Goal: Information Seeking & Learning: Learn about a topic

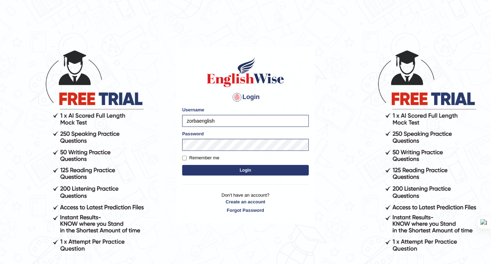
click at [241, 169] on button "Login" at bounding box center [245, 170] width 127 height 11
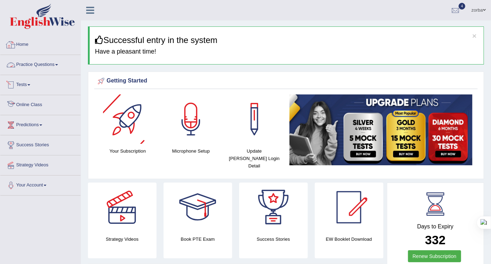
click at [35, 62] on link "Practice Questions" at bounding box center [40, 64] width 80 height 18
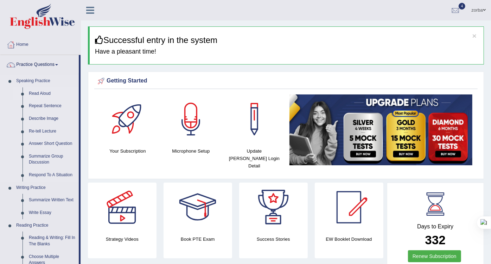
click at [39, 92] on link "Read Aloud" at bounding box center [52, 93] width 53 height 13
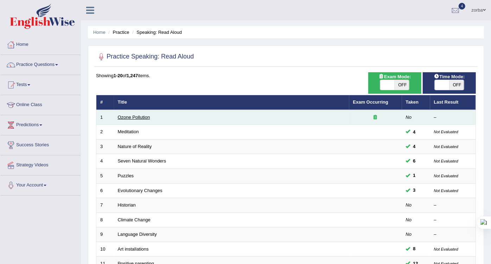
click at [141, 114] on link "Ozone Pollution" at bounding box center [134, 116] width 32 height 5
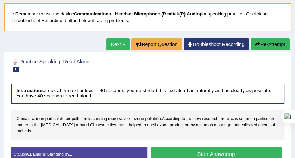
scroll to position [51, 0]
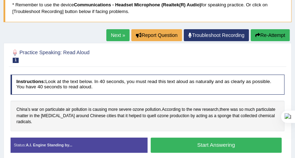
click at [226, 141] on button "Start Answering" at bounding box center [216, 145] width 131 height 15
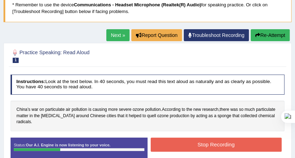
click at [276, 139] on button "Stop Recording" at bounding box center [216, 145] width 131 height 14
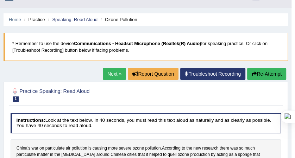
scroll to position [0, 0]
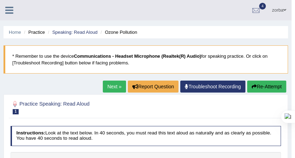
click at [266, 85] on button "Re-Attempt" at bounding box center [266, 87] width 39 height 12
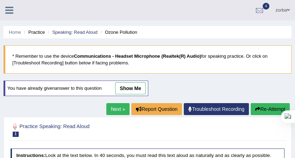
click at [263, 111] on button "Re-Attempt" at bounding box center [270, 109] width 39 height 12
click at [269, 106] on button "Re-Attempt" at bounding box center [270, 109] width 39 height 12
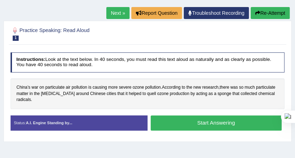
scroll to position [70, 0]
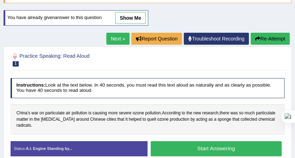
click at [177, 142] on button "Start Answering" at bounding box center [216, 148] width 131 height 15
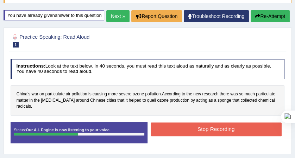
click at [222, 136] on button "Stop Recording" at bounding box center [216, 129] width 131 height 14
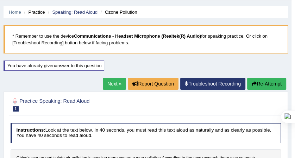
scroll to position [0, 0]
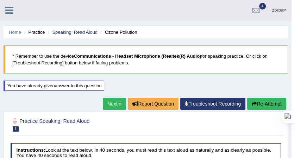
click at [112, 105] on link "Next »" at bounding box center [114, 104] width 23 height 12
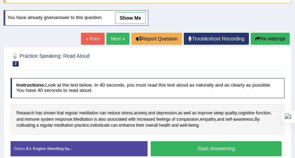
click at [114, 41] on link "Next »" at bounding box center [117, 39] width 23 height 12
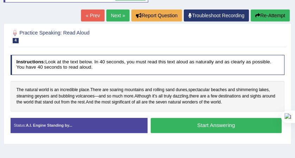
scroll to position [94, 0]
click at [120, 19] on link "Next »" at bounding box center [117, 16] width 23 height 12
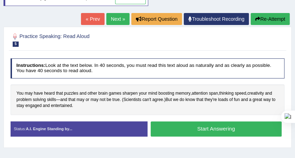
scroll to position [70, 0]
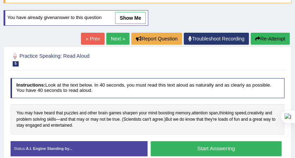
click at [111, 38] on link "Next »" at bounding box center [117, 39] width 23 height 12
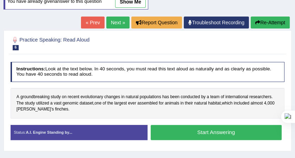
scroll to position [70, 0]
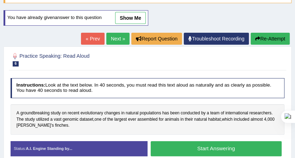
click at [115, 39] on link "Next »" at bounding box center [117, 39] width 23 height 12
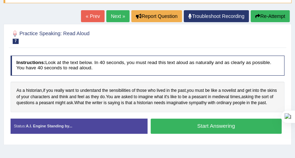
click at [118, 17] on link "Next »" at bounding box center [117, 16] width 23 height 12
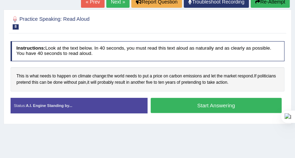
scroll to position [47, 0]
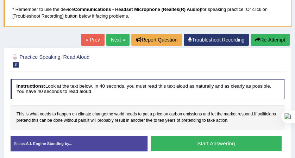
click at [119, 42] on link "Next »" at bounding box center [117, 40] width 23 height 12
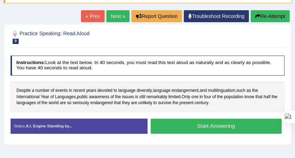
scroll to position [47, 0]
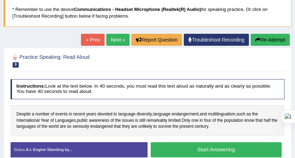
click at [117, 40] on link "Next »" at bounding box center [117, 40] width 23 height 12
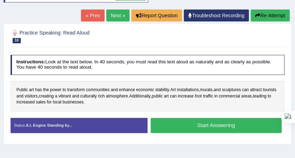
click at [114, 15] on link "Next »" at bounding box center [117, 16] width 23 height 12
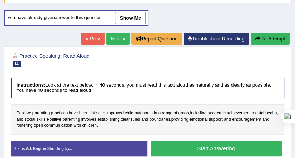
click at [111, 39] on link "Next »" at bounding box center [117, 39] width 23 height 12
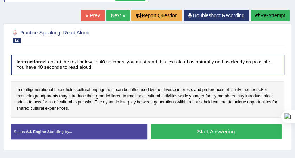
scroll to position [94, 0]
click at [207, 128] on button "Start Answering" at bounding box center [216, 131] width 131 height 15
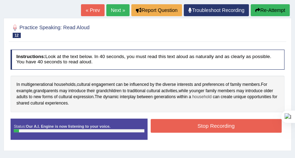
scroll to position [70, 0]
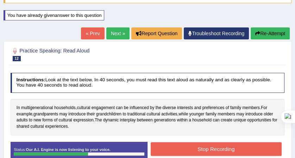
click at [212, 148] on button "Stop Recording" at bounding box center [216, 149] width 131 height 14
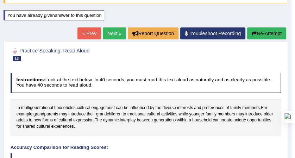
click at [115, 37] on link "Next »" at bounding box center [114, 33] width 23 height 12
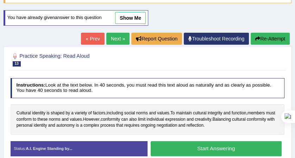
click at [114, 39] on link "Next »" at bounding box center [117, 39] width 23 height 12
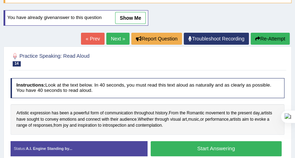
click at [114, 37] on link "Next »" at bounding box center [117, 39] width 23 height 12
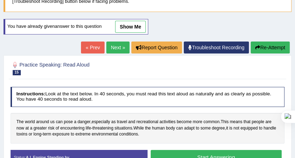
scroll to position [70, 0]
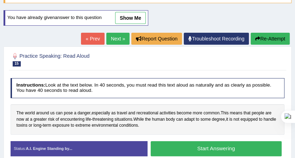
click at [111, 33] on link "Next »" at bounding box center [117, 39] width 23 height 12
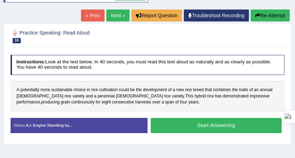
drag, startPoint x: 115, startPoint y: 19, endPoint x: 117, endPoint y: 24, distance: 5.2
click at [115, 19] on link "Next »" at bounding box center [117, 16] width 23 height 12
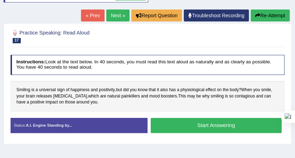
click at [122, 13] on link "Next »" at bounding box center [117, 16] width 23 height 12
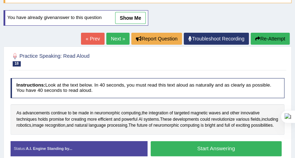
click at [116, 41] on link "Next »" at bounding box center [117, 39] width 23 height 12
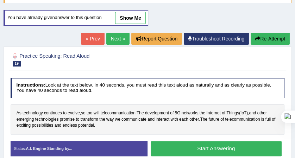
scroll to position [70, 0]
click at [122, 41] on link "Next »" at bounding box center [117, 39] width 23 height 12
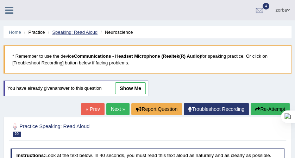
click at [76, 32] on link "Speaking: Read Aloud" at bounding box center [74, 32] width 45 height 5
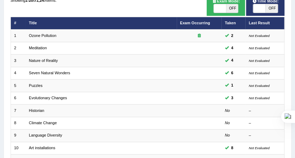
scroll to position [211, 0]
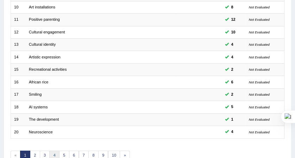
click at [52, 151] on link "4" at bounding box center [54, 156] width 10 height 10
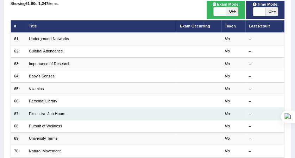
scroll to position [70, 0]
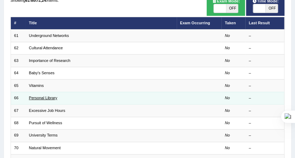
click at [52, 96] on link "Personal Library" at bounding box center [43, 98] width 28 height 4
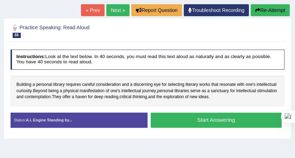
scroll to position [47, 0]
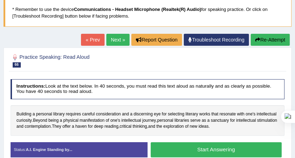
click at [113, 39] on link "Next »" at bounding box center [117, 40] width 23 height 12
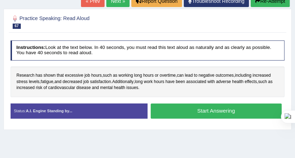
scroll to position [47, 0]
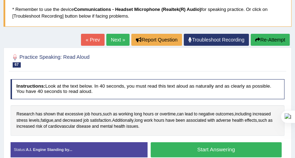
click at [114, 42] on link "Next »" at bounding box center [117, 40] width 23 height 12
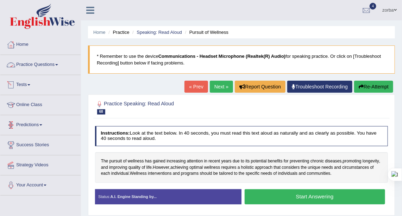
click at [44, 65] on link "Practice Questions" at bounding box center [40, 64] width 80 height 18
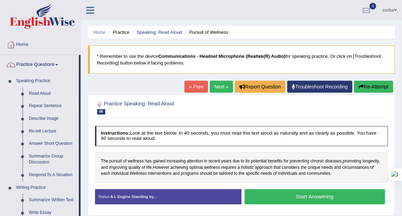
click at [56, 104] on link "Repeat Sentence" at bounding box center [52, 106] width 53 height 13
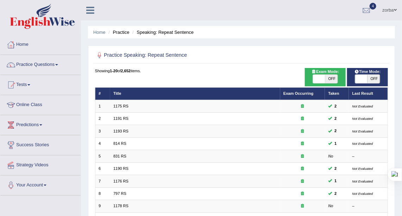
click at [137, 108] on td "1175 RS" at bounding box center [195, 106] width 170 height 12
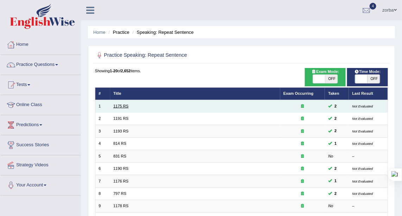
click at [126, 106] on link "1175 RS" at bounding box center [120, 106] width 15 height 4
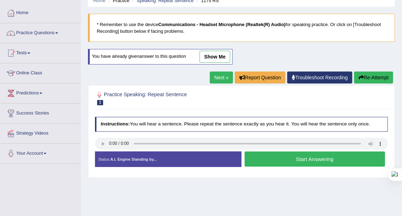
click at [270, 160] on button "Start Answering" at bounding box center [315, 158] width 140 height 15
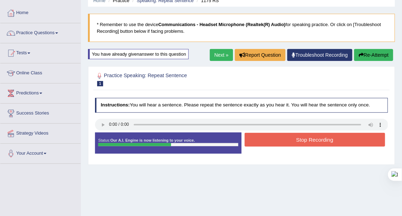
click at [271, 141] on button "Stop Recording" at bounding box center [315, 140] width 140 height 14
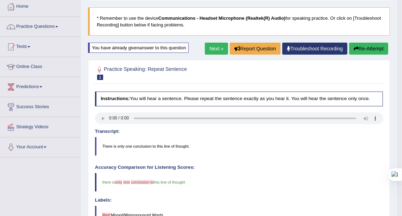
scroll to position [32, 0]
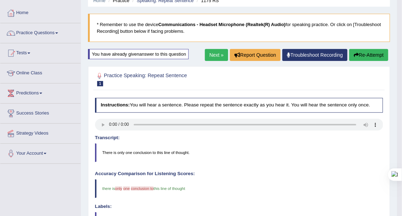
click at [367, 52] on button "Re-Attempt" at bounding box center [368, 55] width 39 height 12
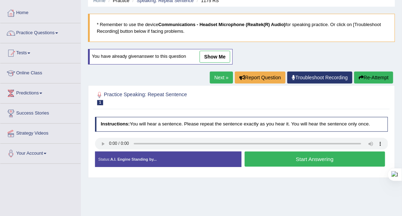
scroll to position [32, 0]
click at [300, 155] on button "Start Answering" at bounding box center [315, 158] width 140 height 15
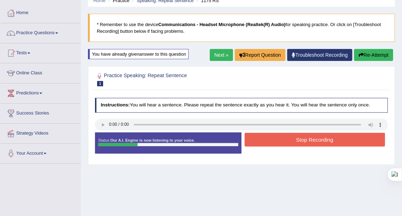
click at [314, 143] on button "Stop Recording" at bounding box center [315, 140] width 140 height 14
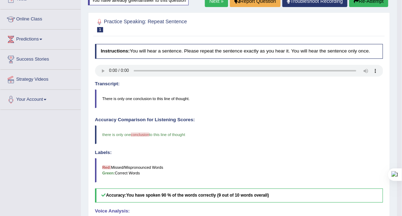
scroll to position [21, 0]
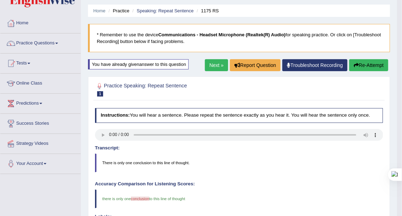
click at [365, 62] on button "Re-Attempt" at bounding box center [368, 65] width 39 height 12
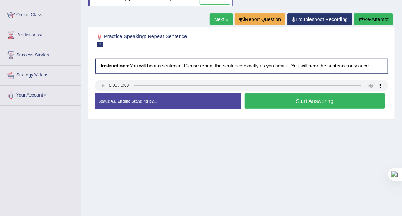
scroll to position [53, 0]
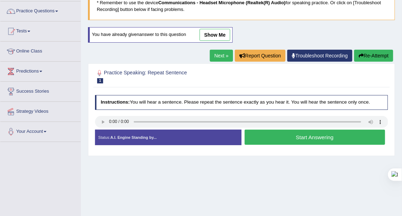
click at [373, 54] on button "Re-Attempt" at bounding box center [373, 56] width 39 height 12
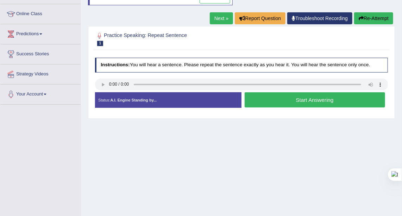
click at [365, 15] on button "Re-Attempt" at bounding box center [373, 18] width 39 height 12
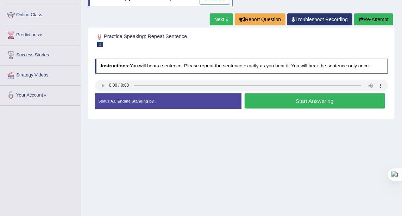
click at [367, 15] on button "Re-Attempt" at bounding box center [373, 19] width 39 height 12
click at [370, 18] on button "Re-Attempt" at bounding box center [373, 19] width 39 height 12
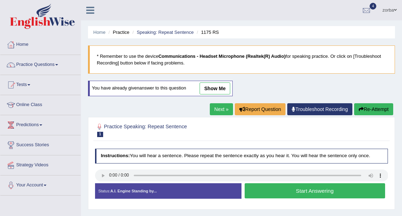
click at [370, 103] on button "Re-Attempt" at bounding box center [373, 109] width 39 height 12
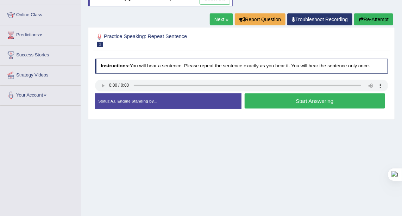
click at [370, 18] on button "Re-Attempt" at bounding box center [373, 19] width 39 height 12
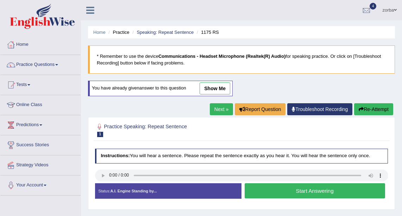
click at [370, 103] on button "Re-Attempt" at bounding box center [373, 109] width 39 height 12
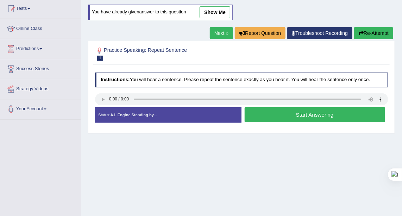
scroll to position [90, 0]
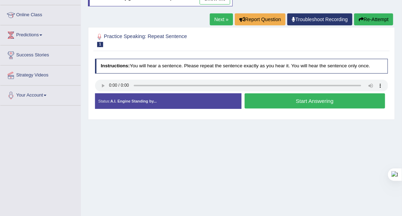
click at [225, 19] on link "Next »" at bounding box center [221, 19] width 23 height 12
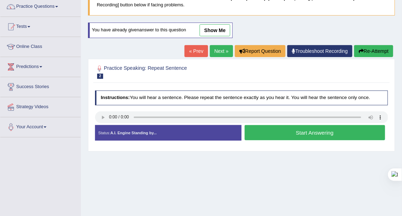
scroll to position [64, 0]
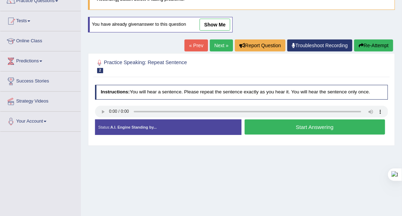
click at [269, 121] on button "Start Answering" at bounding box center [315, 126] width 140 height 15
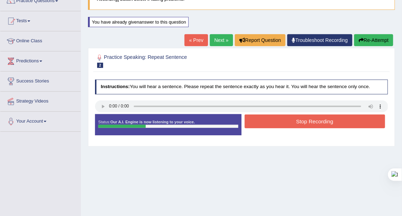
click at [329, 119] on button "Stop Recording" at bounding box center [315, 121] width 140 height 14
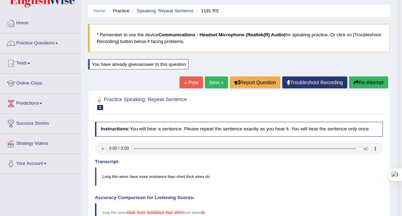
scroll to position [3, 0]
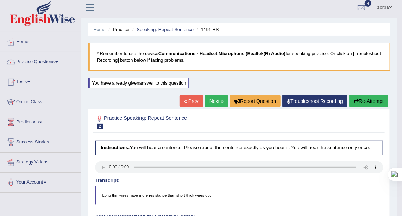
click at [374, 93] on div "Home Practice Speaking: Repeat Sentence 1191 RS * Remember to use the device Co…" at bounding box center [239, 210] width 316 height 427
click at [375, 96] on button "Re-Attempt" at bounding box center [368, 101] width 39 height 12
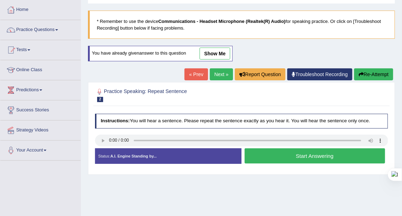
click at [305, 150] on button "Start Answering" at bounding box center [315, 155] width 140 height 15
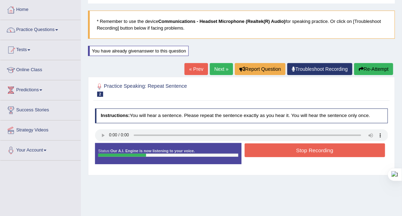
click at [274, 162] on div "Status: Our A.I. Engine is now listening to your voice. Start Answering Stop Re…" at bounding box center [241, 156] width 293 height 27
click at [285, 150] on button "Stop Recording" at bounding box center [315, 150] width 140 height 14
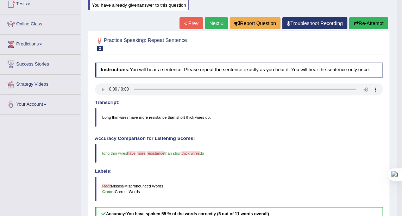
scroll to position [67, 0]
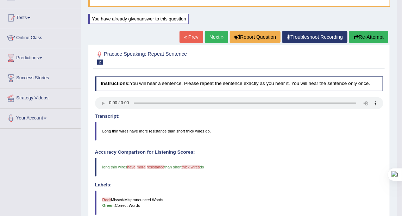
click at [219, 33] on link "Next »" at bounding box center [216, 37] width 23 height 12
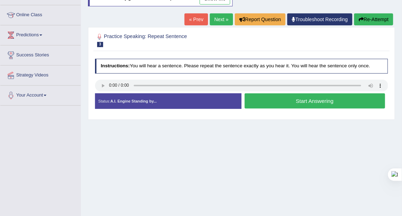
click at [279, 100] on button "Start Answering" at bounding box center [315, 100] width 140 height 15
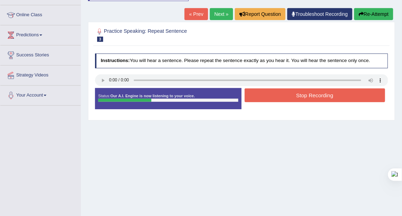
click at [275, 98] on button "Stop Recording" at bounding box center [315, 95] width 140 height 14
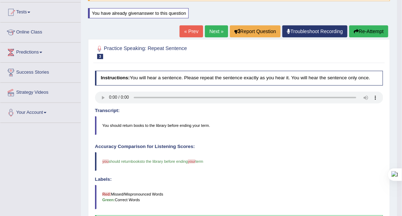
scroll to position [67, 0]
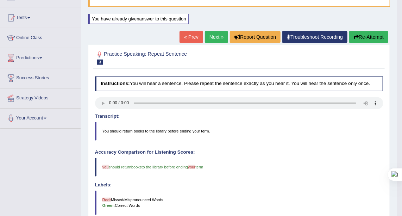
click at [380, 38] on button "Re-Attempt" at bounding box center [368, 37] width 39 height 12
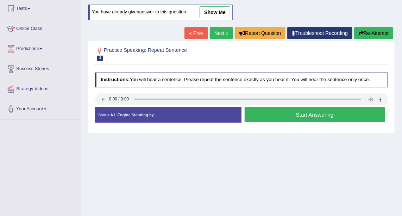
drag, startPoint x: 0, startPoint y: 0, endPoint x: 215, endPoint y: 32, distance: 217.0
click at [215, 32] on link "Next »" at bounding box center [221, 33] width 23 height 12
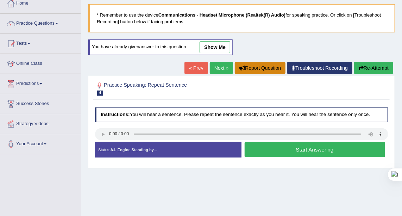
scroll to position [64, 0]
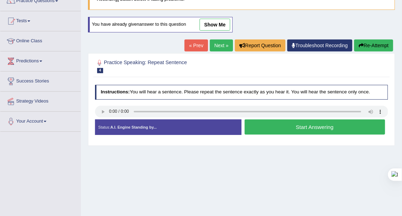
click at [329, 124] on button "Start Answering" at bounding box center [315, 126] width 140 height 15
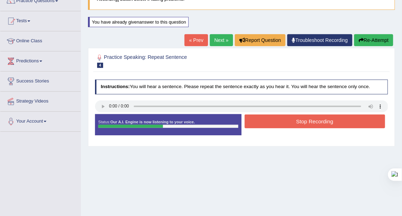
click at [339, 118] on button "Stop Recording" at bounding box center [315, 121] width 140 height 14
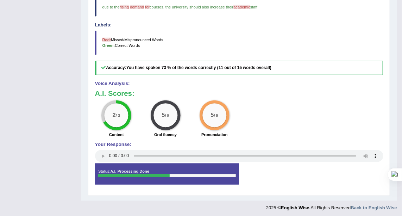
scroll to position [227, 0]
